Goal: Transaction & Acquisition: Download file/media

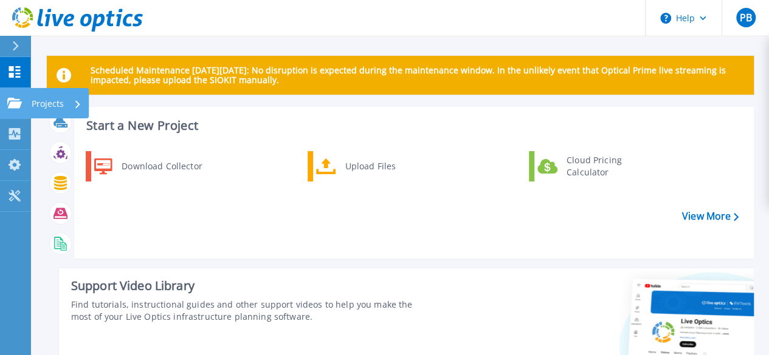
click at [10, 108] on icon at bounding box center [14, 103] width 15 height 10
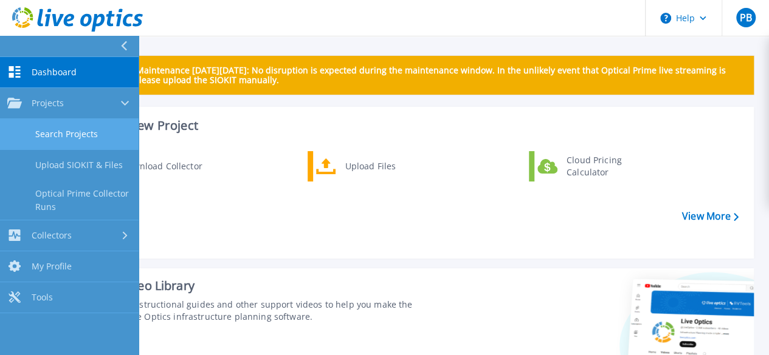
click at [66, 136] on link "Search Projects" at bounding box center [69, 134] width 139 height 31
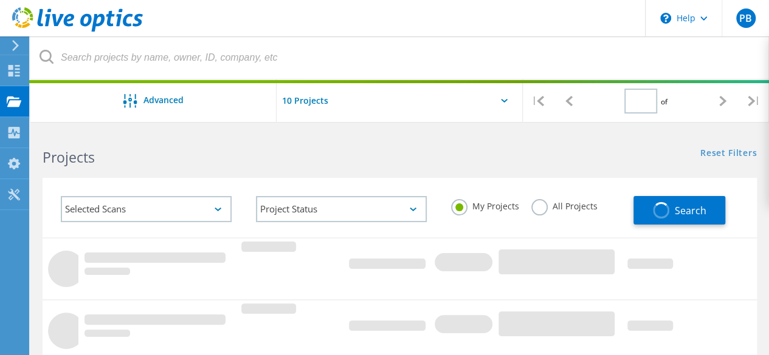
type input "1"
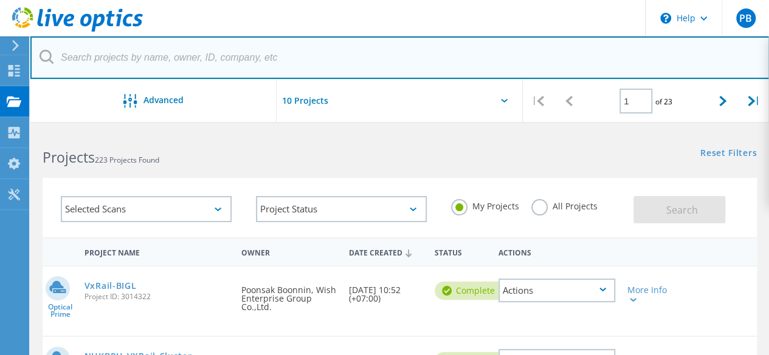
click at [91, 55] on input "text" at bounding box center [399, 57] width 739 height 43
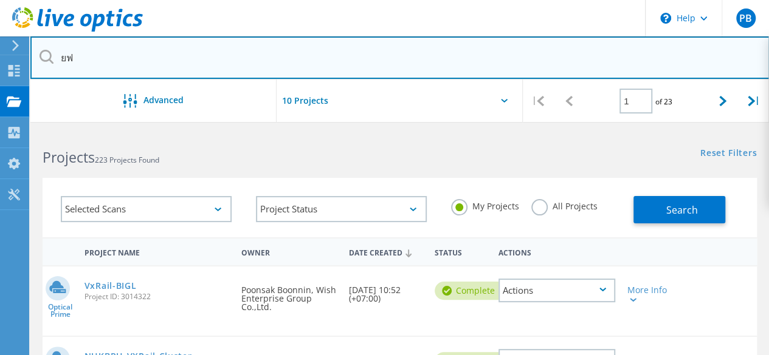
type input "ย"
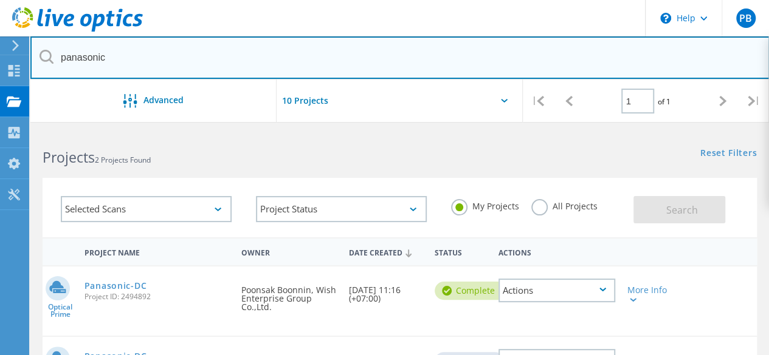
drag, startPoint x: 139, startPoint y: 58, endPoint x: -32, endPoint y: 55, distance: 171.4
click at [0, 55] on html "\n Help Explore Helpful Articles Contact Support PB End User Poonsak Boonnin po…" at bounding box center [384, 301] width 769 height 602
drag, startPoint x: 91, startPoint y: 49, endPoint x: 30, endPoint y: 26, distance: 65.6
click at [52, 37] on input "panasonic" at bounding box center [399, 57] width 739 height 43
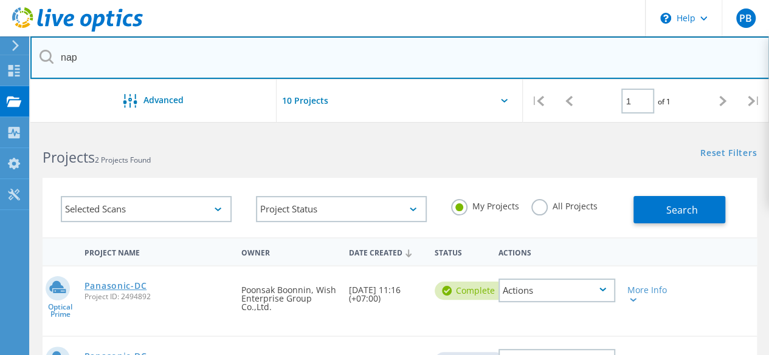
type input "nap"
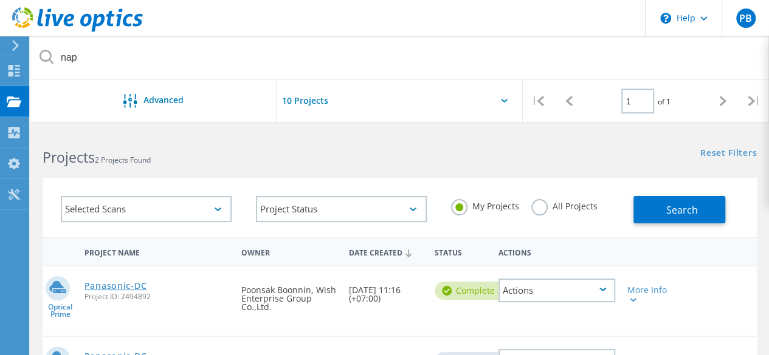
click at [129, 284] on link "Panasonic-DC" at bounding box center [115, 286] width 62 height 9
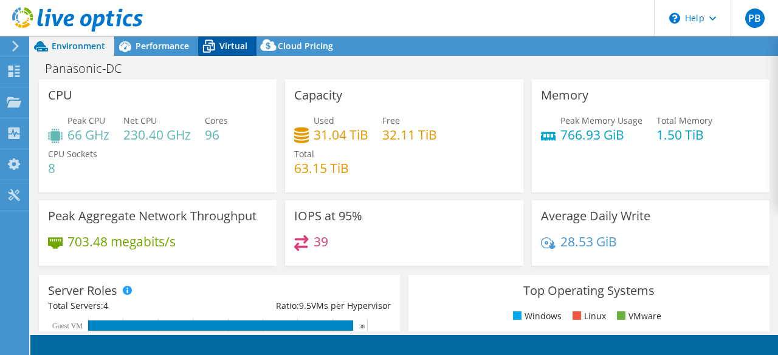
click at [223, 47] on span "Virtual" at bounding box center [233, 46] width 28 height 12
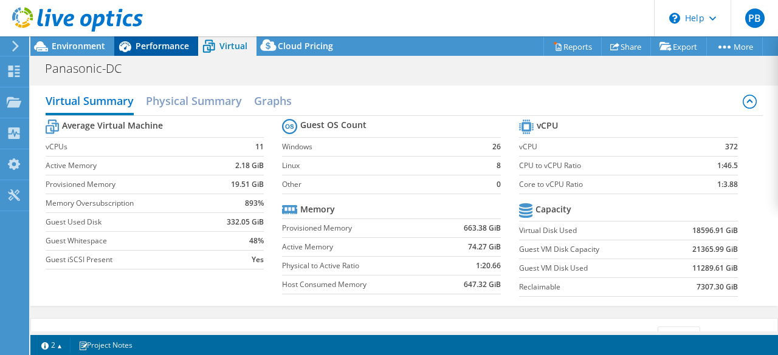
click at [142, 51] on span "Performance" at bounding box center [162, 46] width 53 height 12
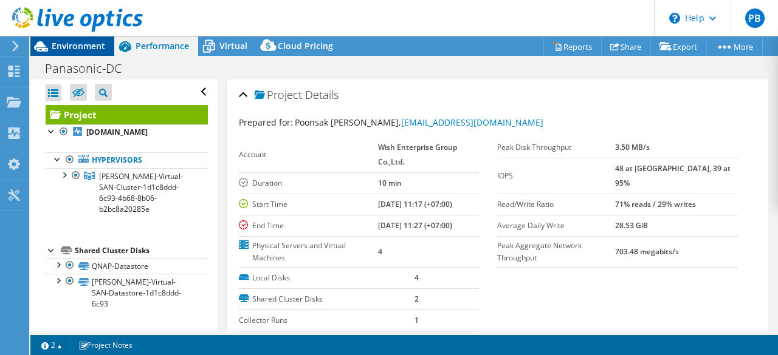
click at [97, 44] on span "Environment" at bounding box center [78, 46] width 53 height 12
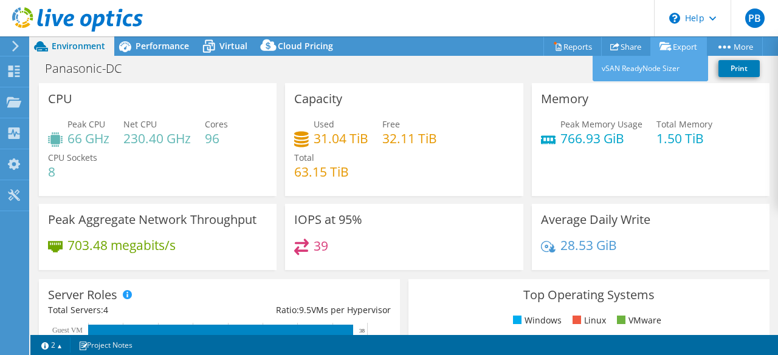
click at [665, 50] on icon at bounding box center [665, 46] width 12 height 9
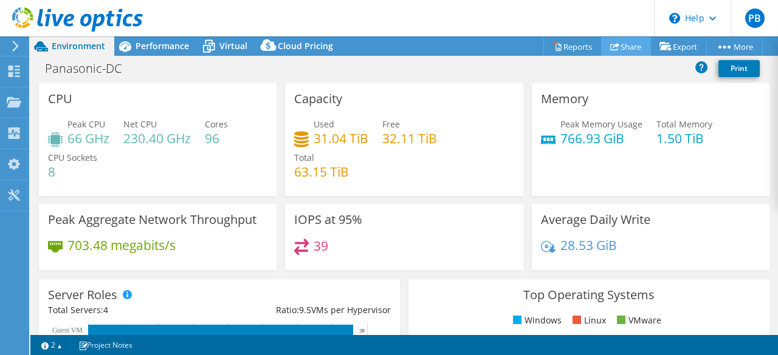
click at [611, 47] on icon at bounding box center [614, 46] width 9 height 9
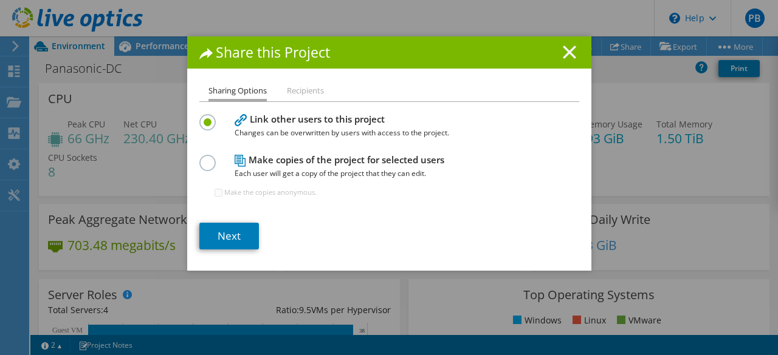
click at [564, 47] on icon at bounding box center [569, 52] width 13 height 13
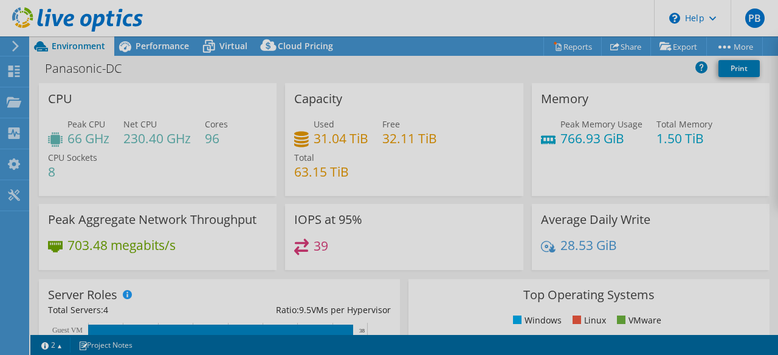
click at [571, 45] on div at bounding box center [389, 177] width 778 height 355
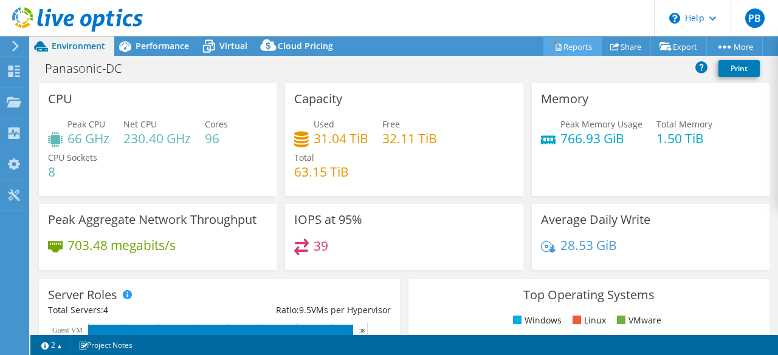
click at [571, 48] on link "Reports" at bounding box center [572, 46] width 58 height 19
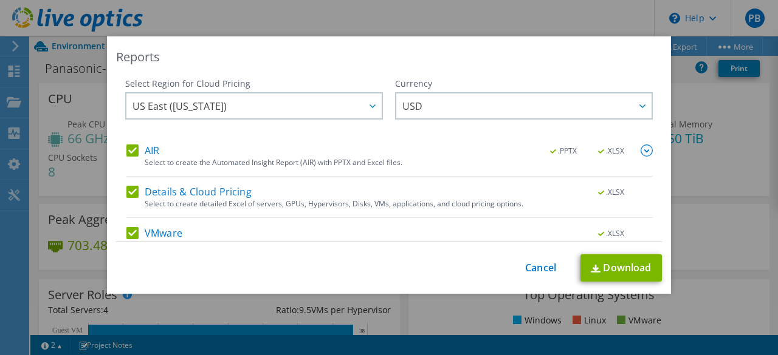
click at [129, 152] on label "AIR" at bounding box center [142, 151] width 33 height 12
click at [0, 0] on input "AIR" at bounding box center [0, 0] width 0 height 0
click at [126, 185] on div "AIR .PPTX .XLSX Select to create the Automated Insight Report (AIR) with PPTX a…" at bounding box center [389, 223] width 526 height 156
click at [126, 190] on label "Details & Cloud Pricing" at bounding box center [188, 192] width 125 height 12
click at [0, 0] on input "Details & Cloud Pricing" at bounding box center [0, 0] width 0 height 0
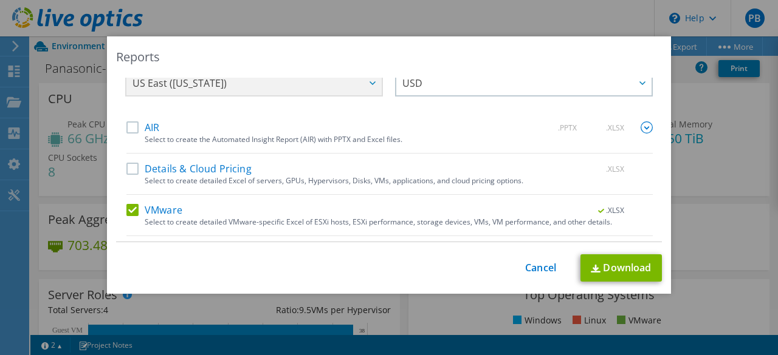
scroll to position [57, 0]
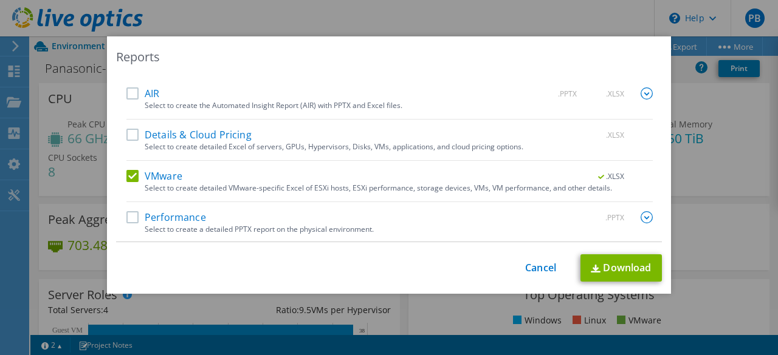
click at [156, 211] on label "Performance" at bounding box center [166, 217] width 80 height 12
click at [0, 0] on input "Performance" at bounding box center [0, 0] width 0 height 0
click at [140, 213] on label "Performance" at bounding box center [166, 217] width 80 height 12
click at [0, 0] on input "Performance" at bounding box center [0, 0] width 0 height 0
click at [129, 214] on label "Performance" at bounding box center [166, 217] width 80 height 12
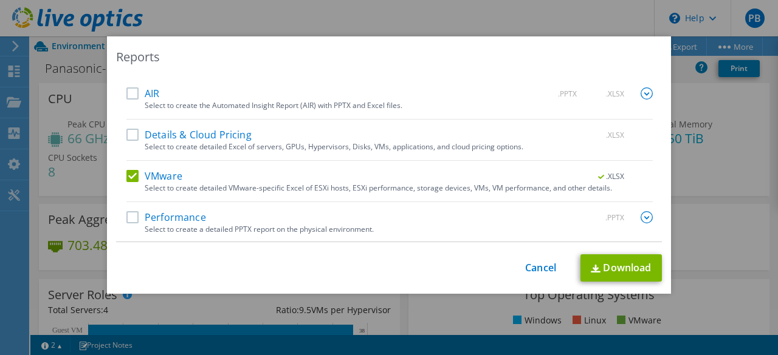
click at [0, 0] on input "Performance" at bounding box center [0, 0] width 0 height 0
click at [599, 261] on link "Download" at bounding box center [620, 268] width 81 height 27
click at [531, 273] on link "Cancel" at bounding box center [540, 269] width 31 height 12
